Goal: Find specific page/section: Find specific page/section

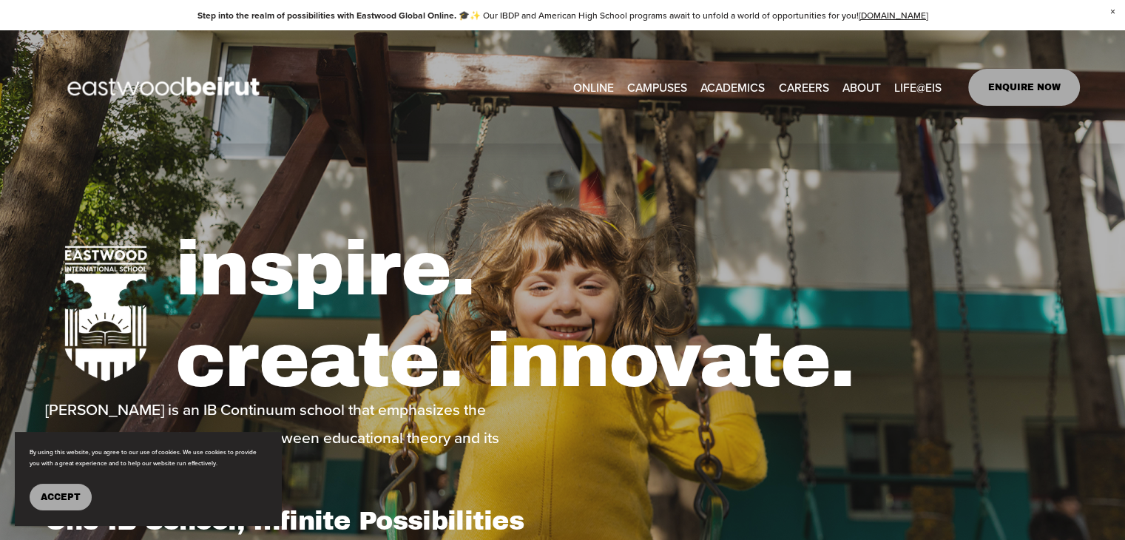
click at [810, 87] on link "CAREERS" at bounding box center [803, 86] width 50 height 23
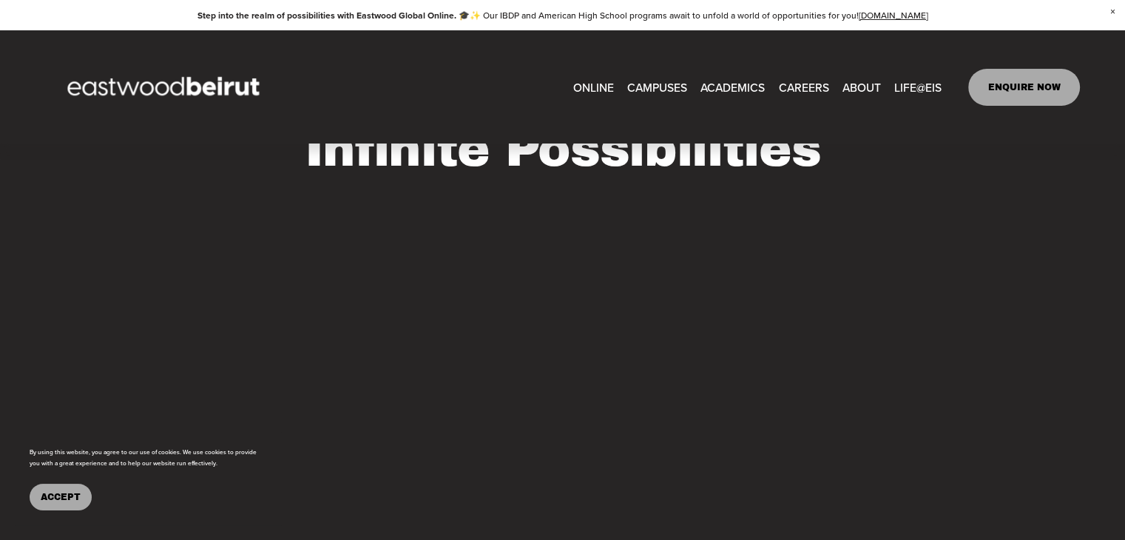
scroll to position [989, 0]
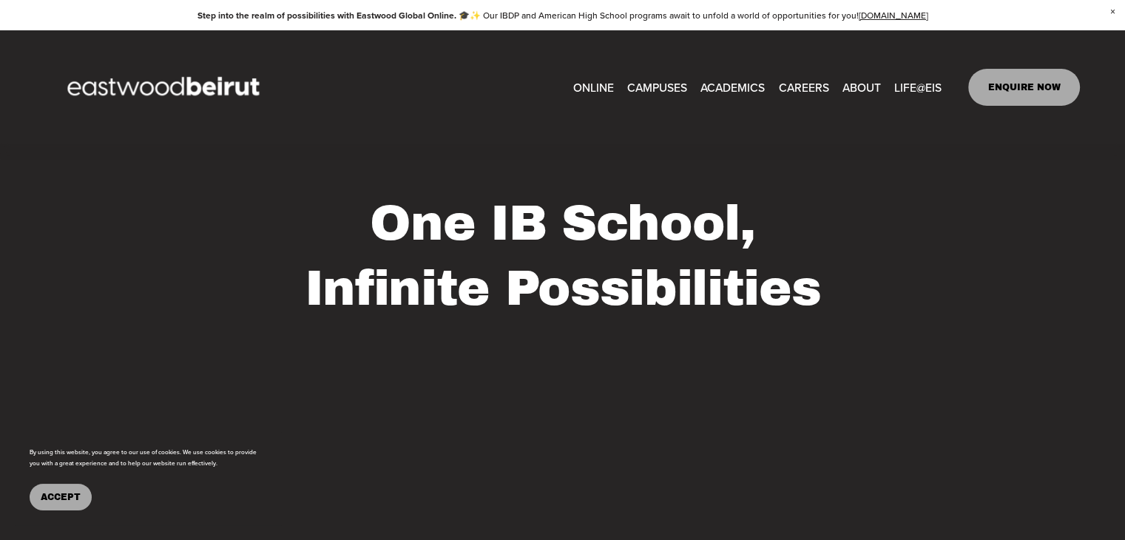
type input "*****"
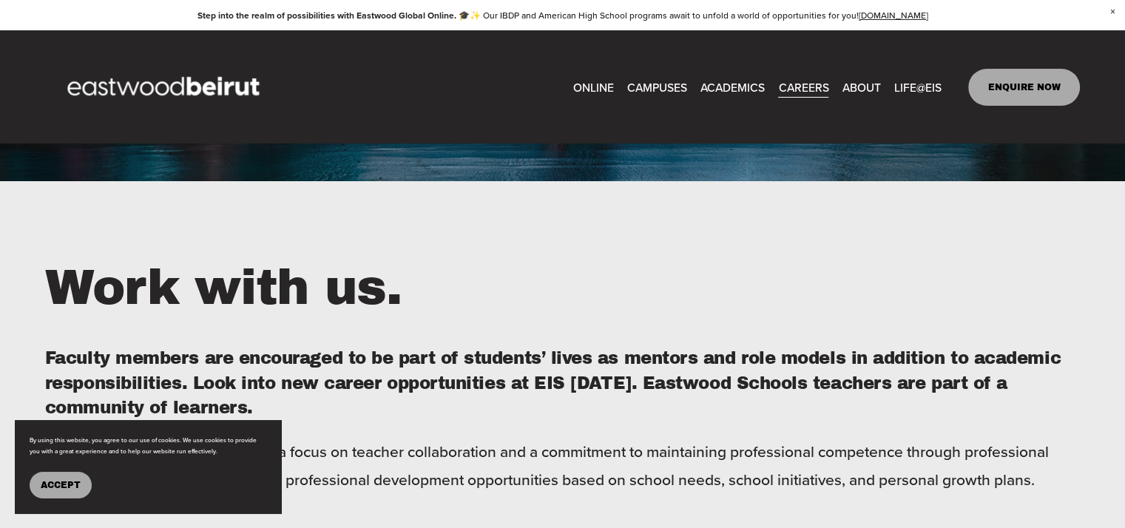
scroll to position [83, 0]
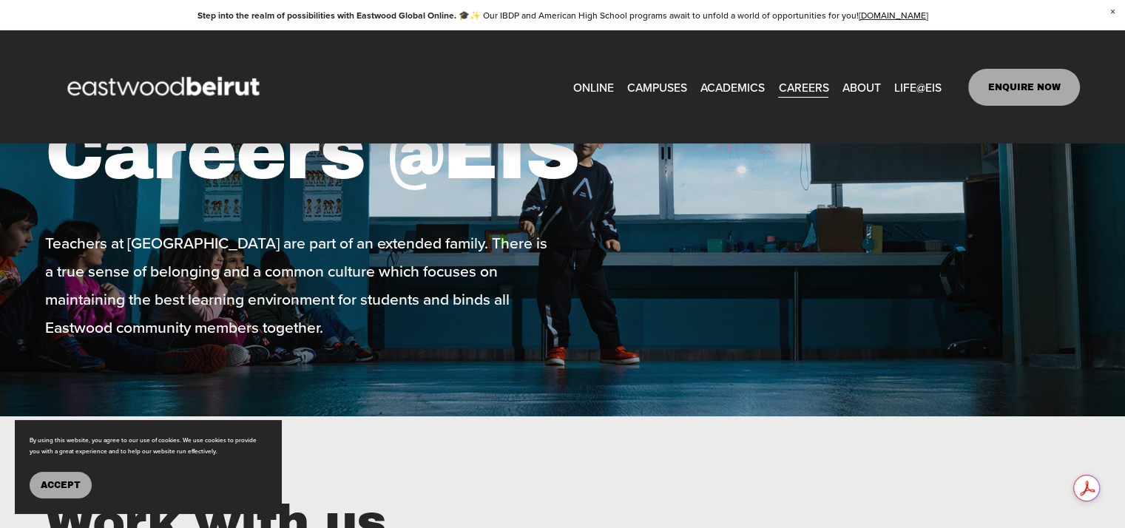
click at [81, 481] on button "Accept" at bounding box center [61, 485] width 62 height 27
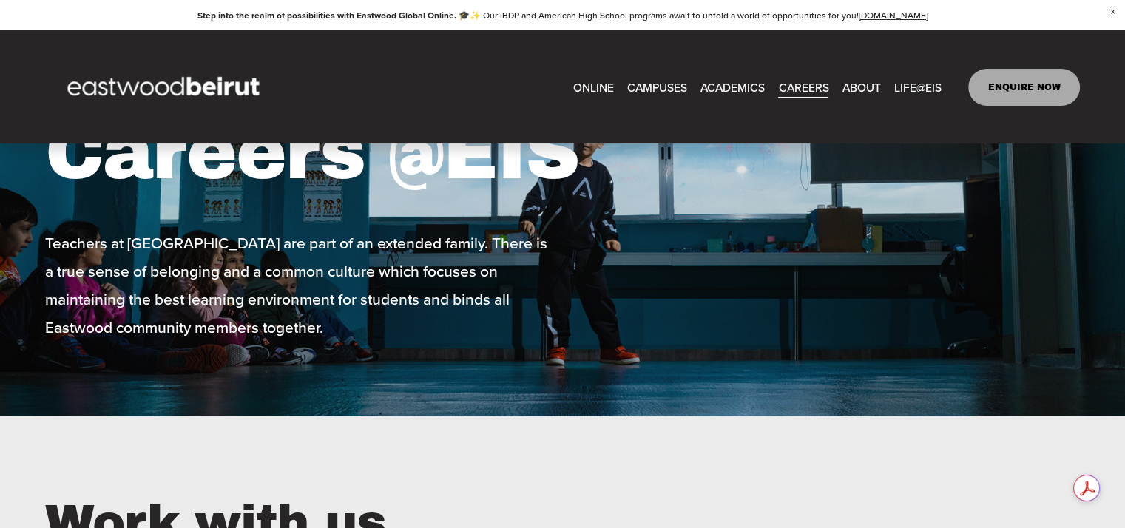
click at [799, 86] on link "CAREERS" at bounding box center [803, 86] width 50 height 23
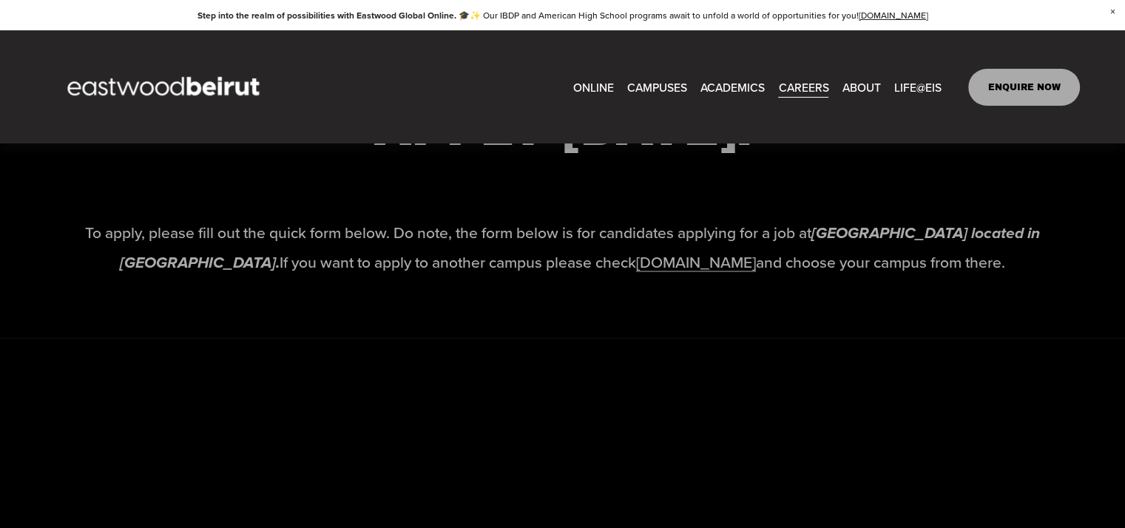
scroll to position [2227, 0]
